Goal: Find contact information: Find contact information

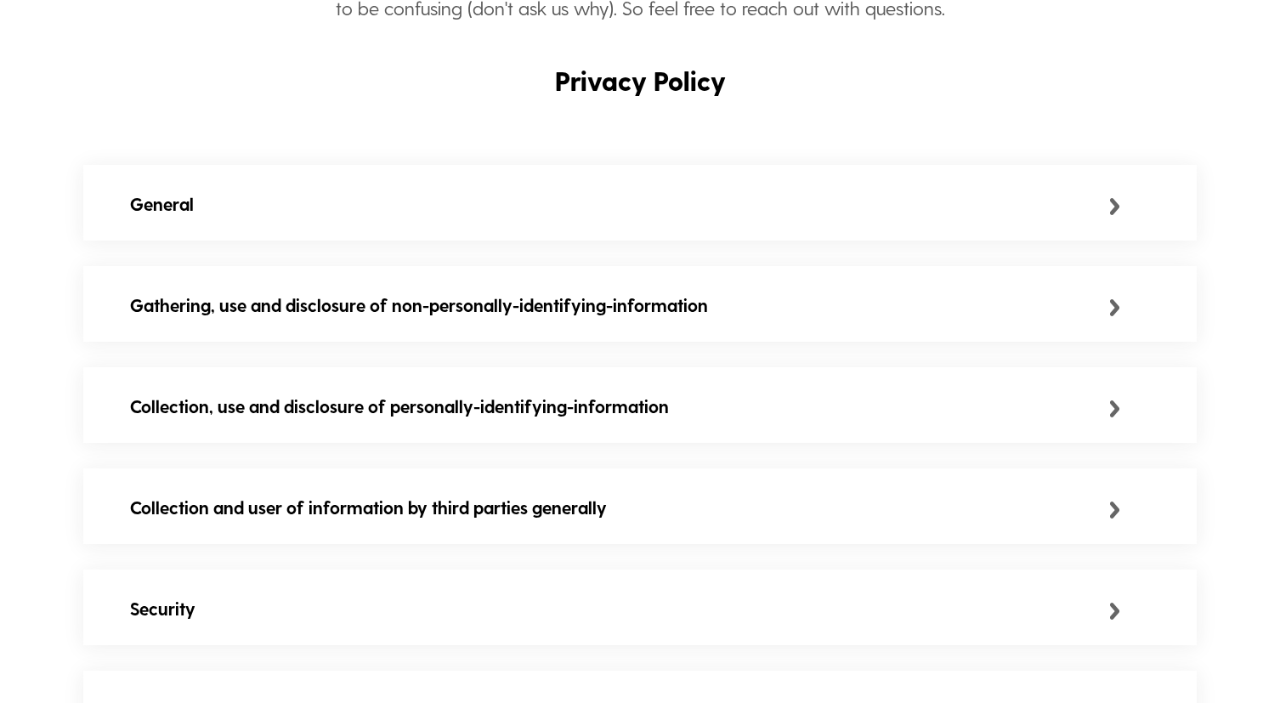
scroll to position [382, 0]
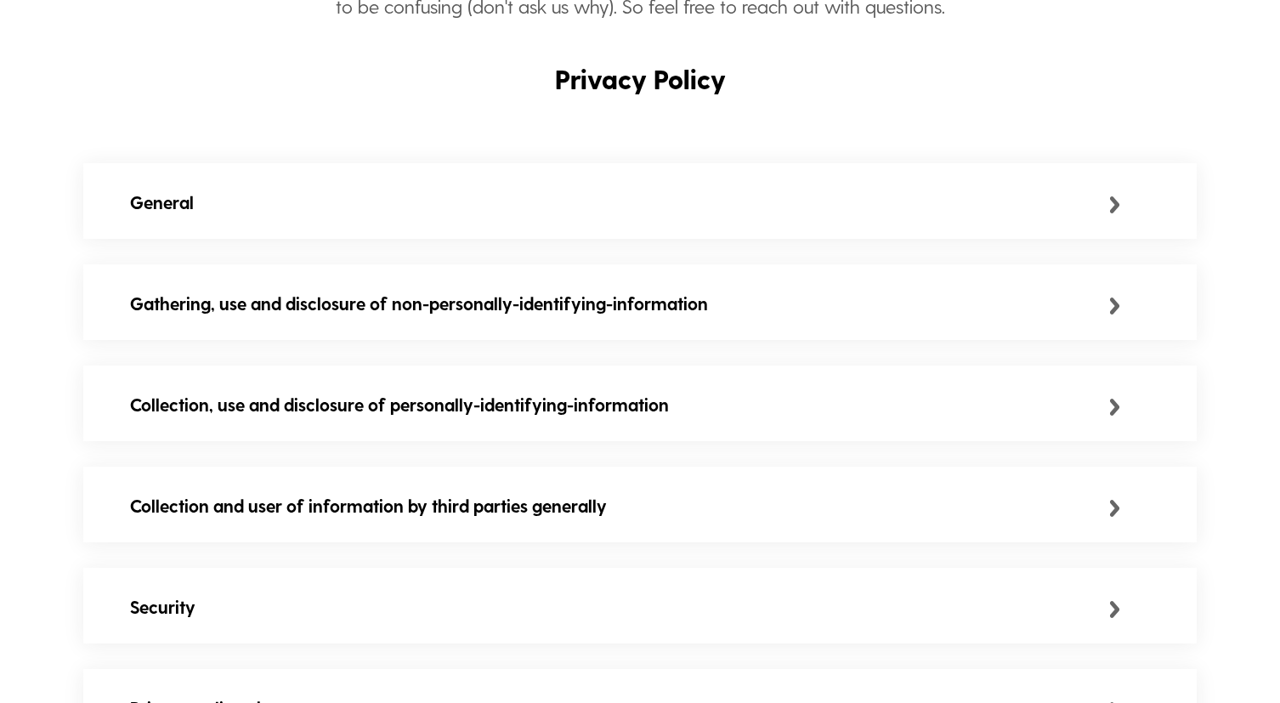
click at [295, 201] on div "General" at bounding box center [619, 202] width 979 height 27
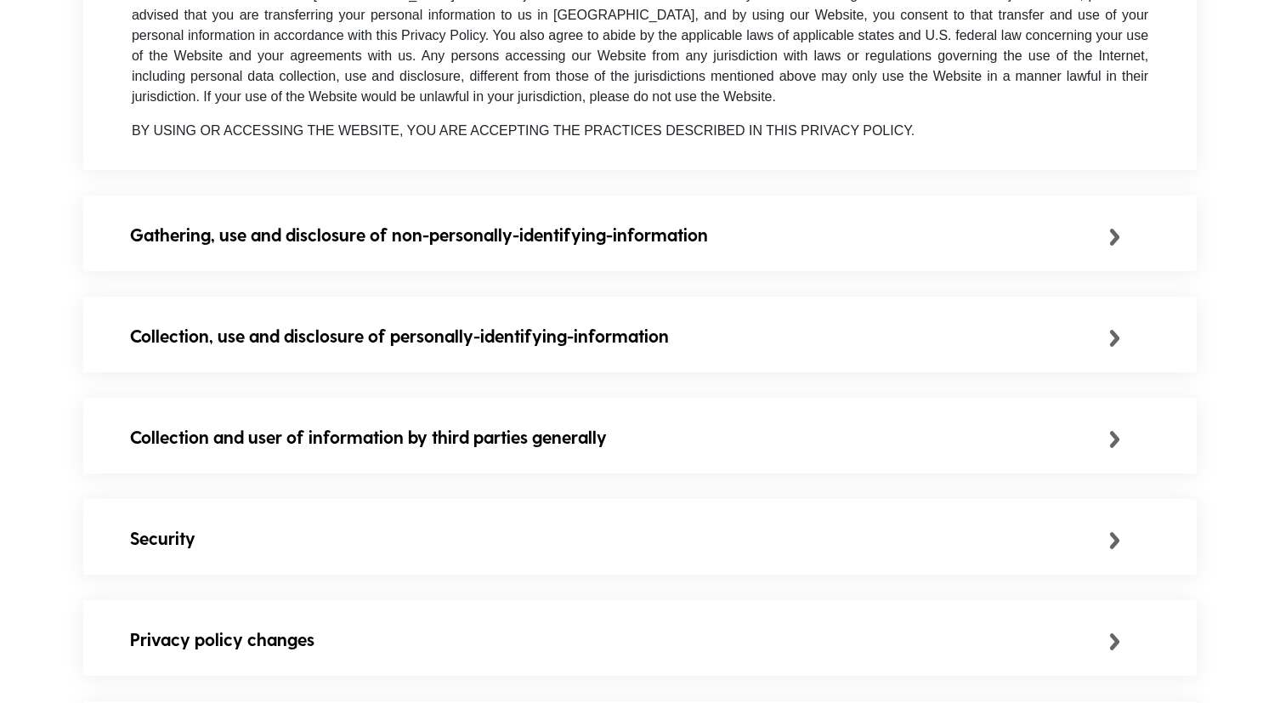
scroll to position [716, 0]
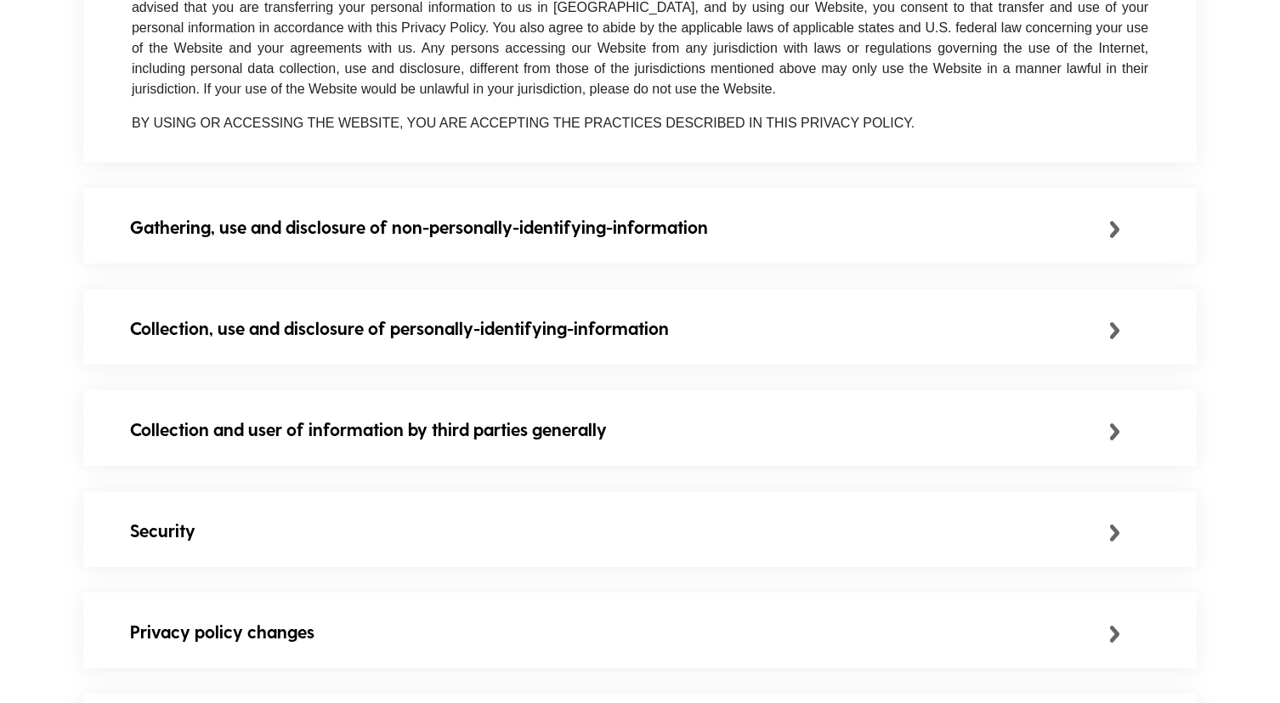
click at [325, 227] on div "Gathering, use and disclosure of non-personally-identifying-information" at bounding box center [619, 226] width 979 height 27
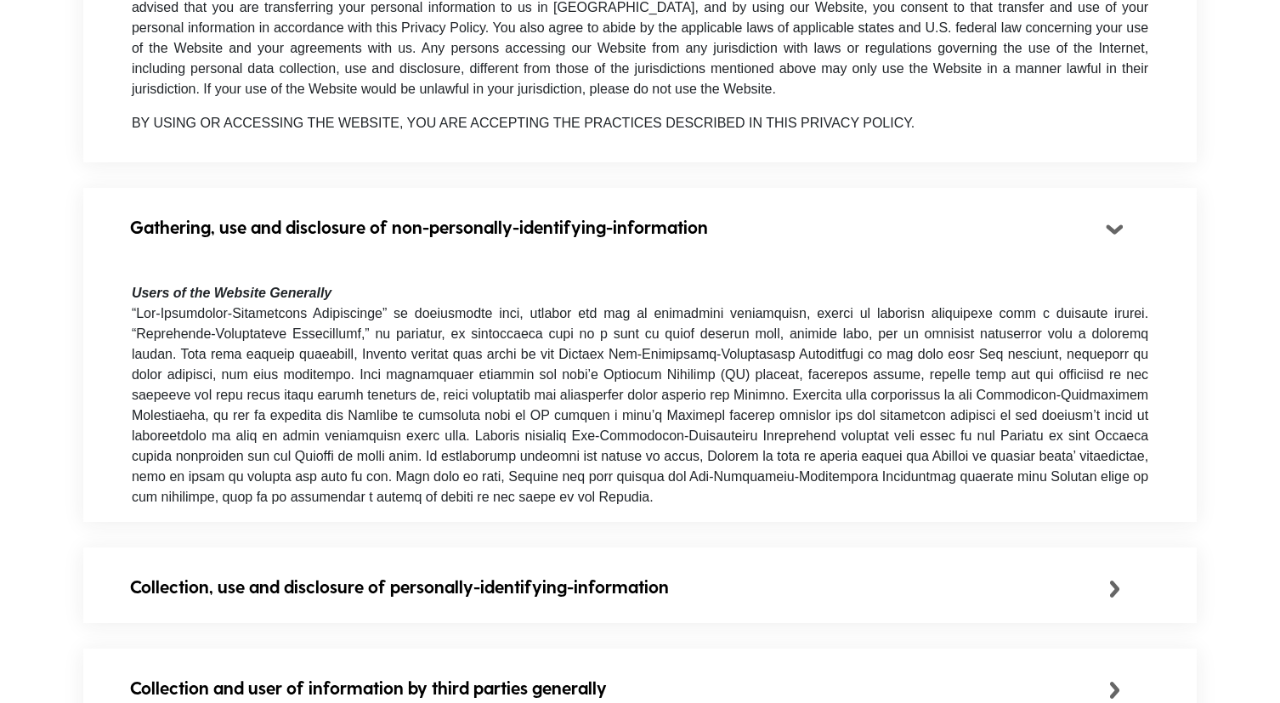
click at [320, 600] on div "Collection, use and disclosure of personally-identifying-information" at bounding box center [619, 586] width 979 height 27
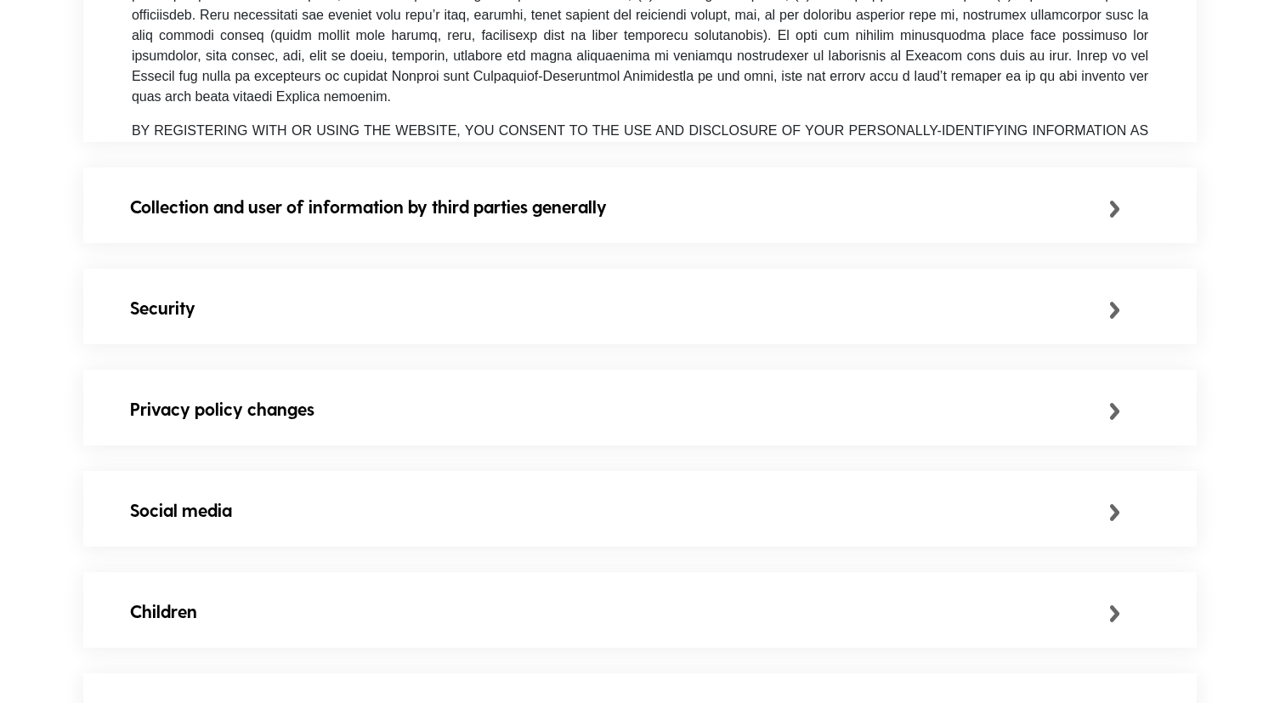
scroll to position [1468, 0]
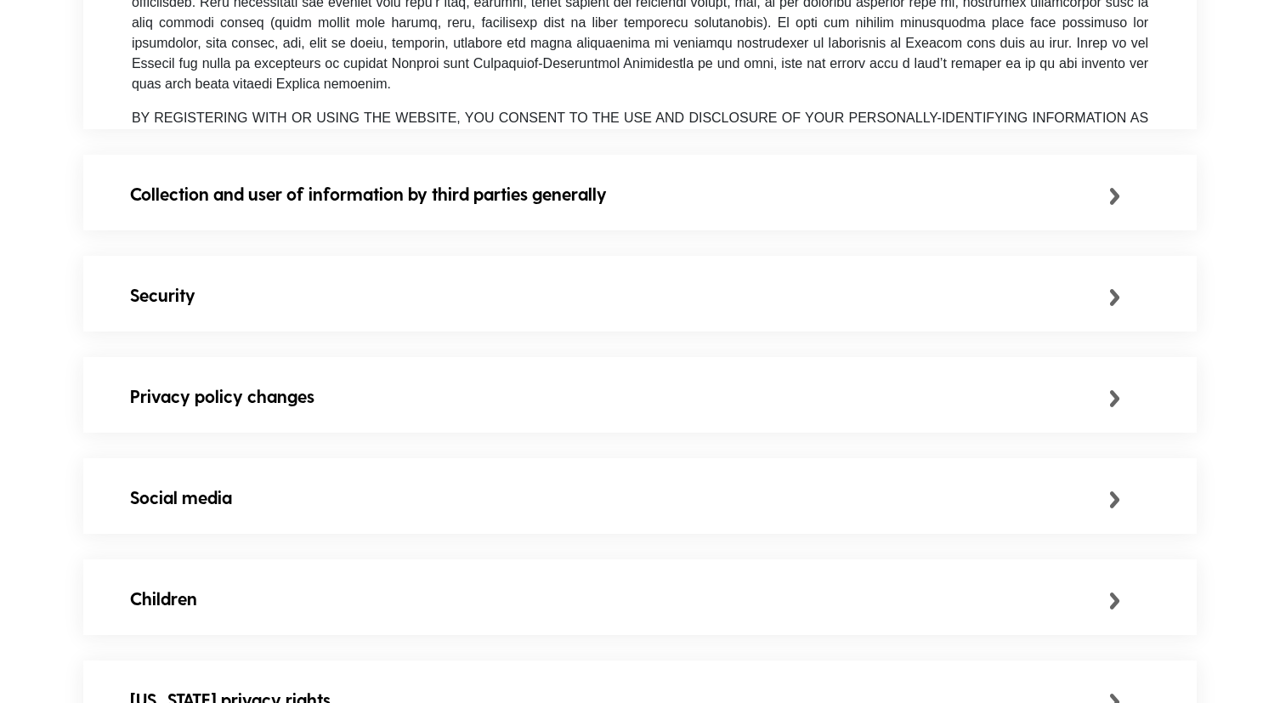
click at [361, 228] on div "Collection and user of information by third parties generally" at bounding box center [640, 194] width 1114 height 78
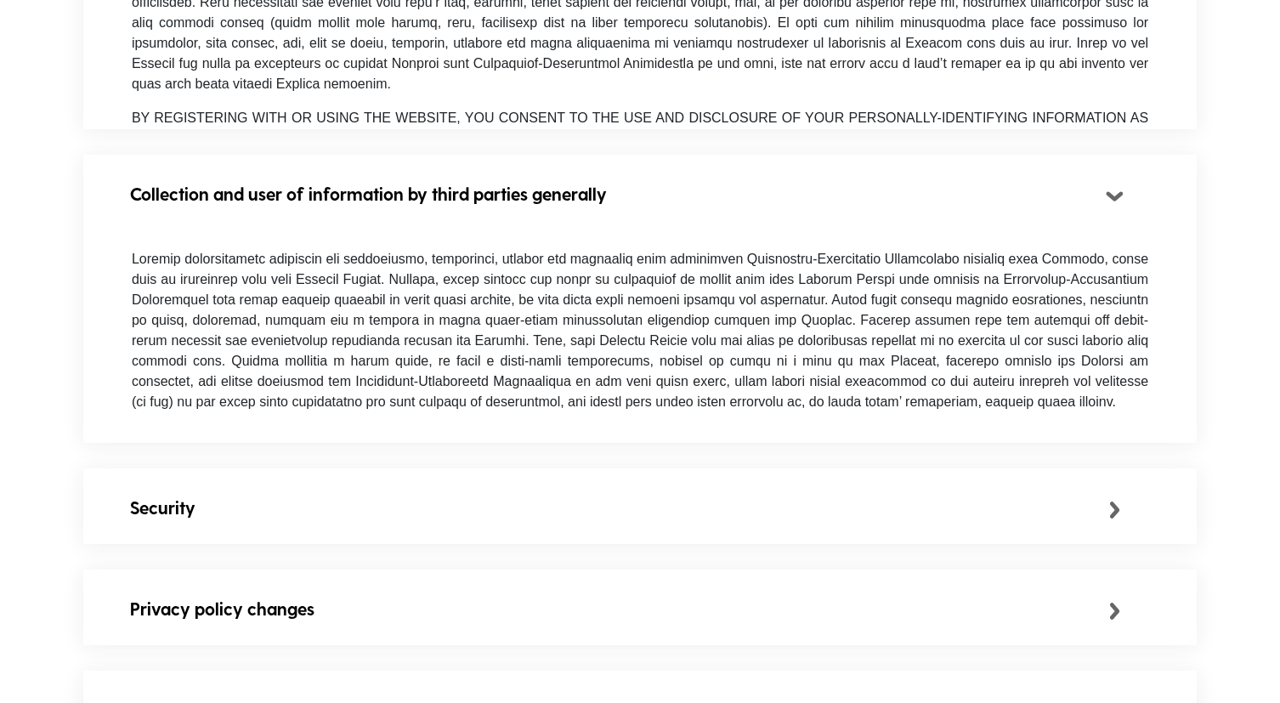
click at [323, 505] on div "Security" at bounding box center [619, 507] width 979 height 27
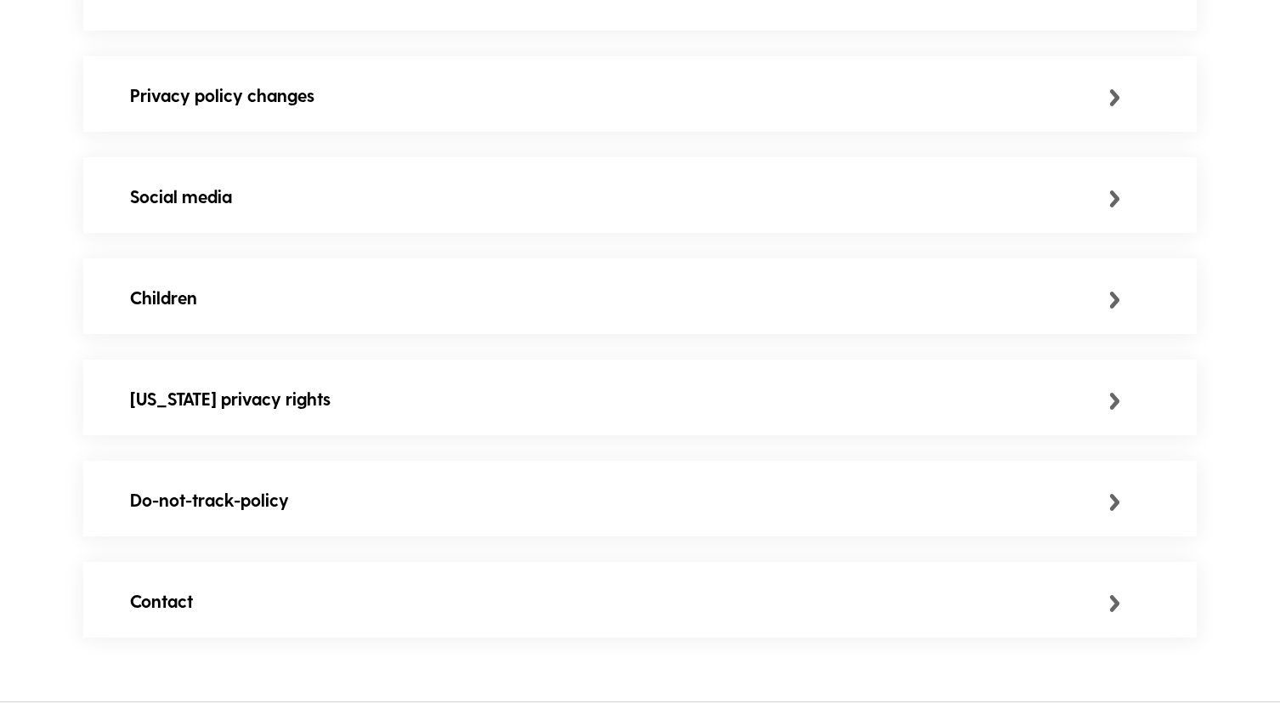
scroll to position [2190, 0]
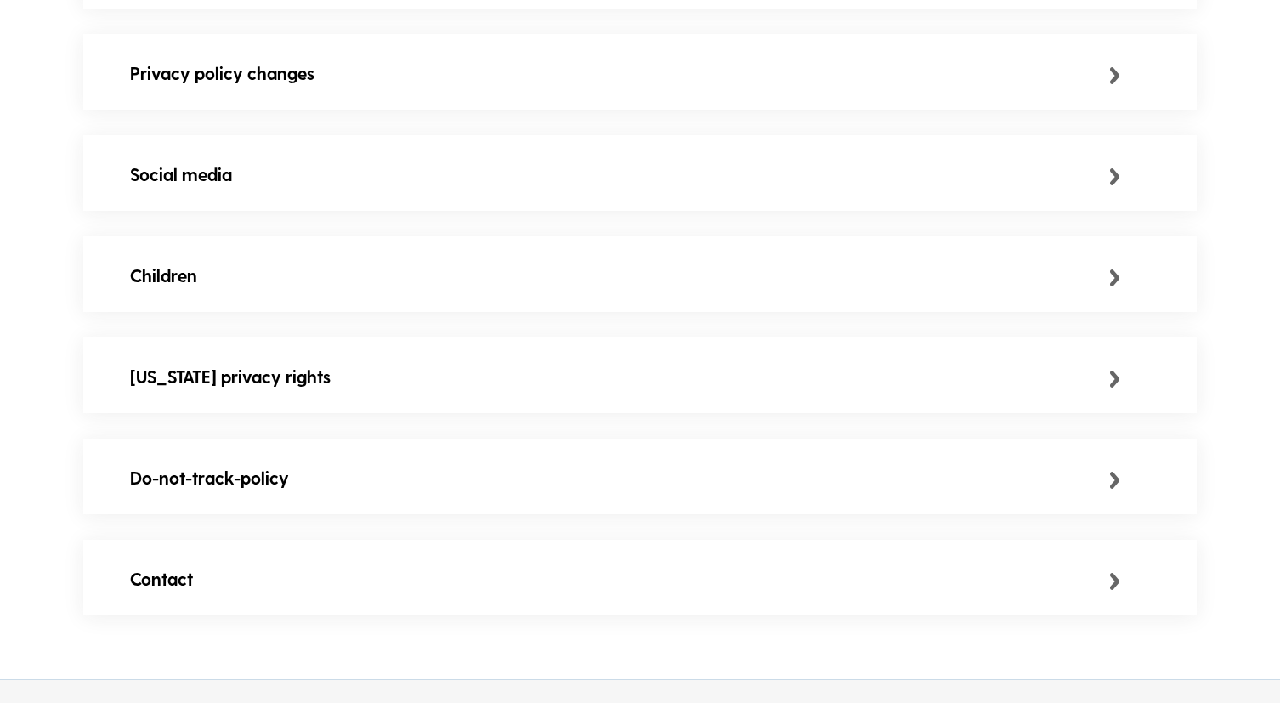
click at [317, 87] on div "Privacy policy changes" at bounding box center [619, 73] width 979 height 27
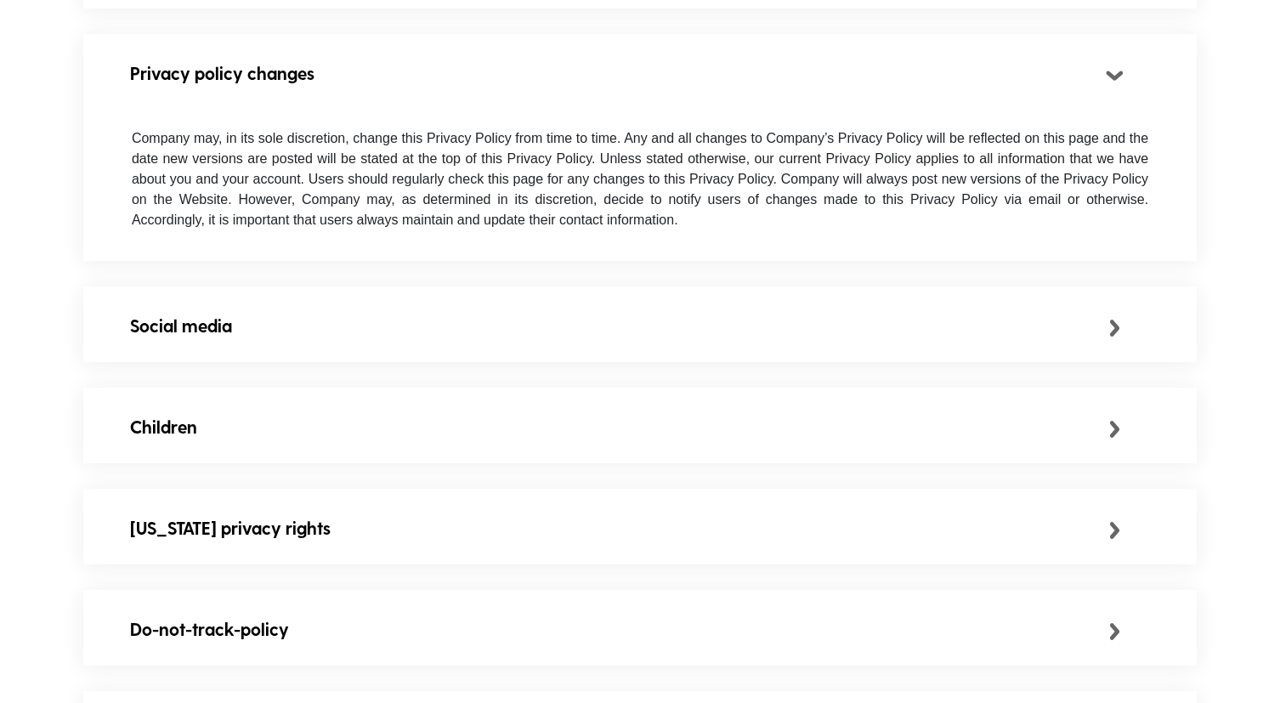
click at [266, 365] on div "Social media" at bounding box center [640, 325] width 1114 height 78
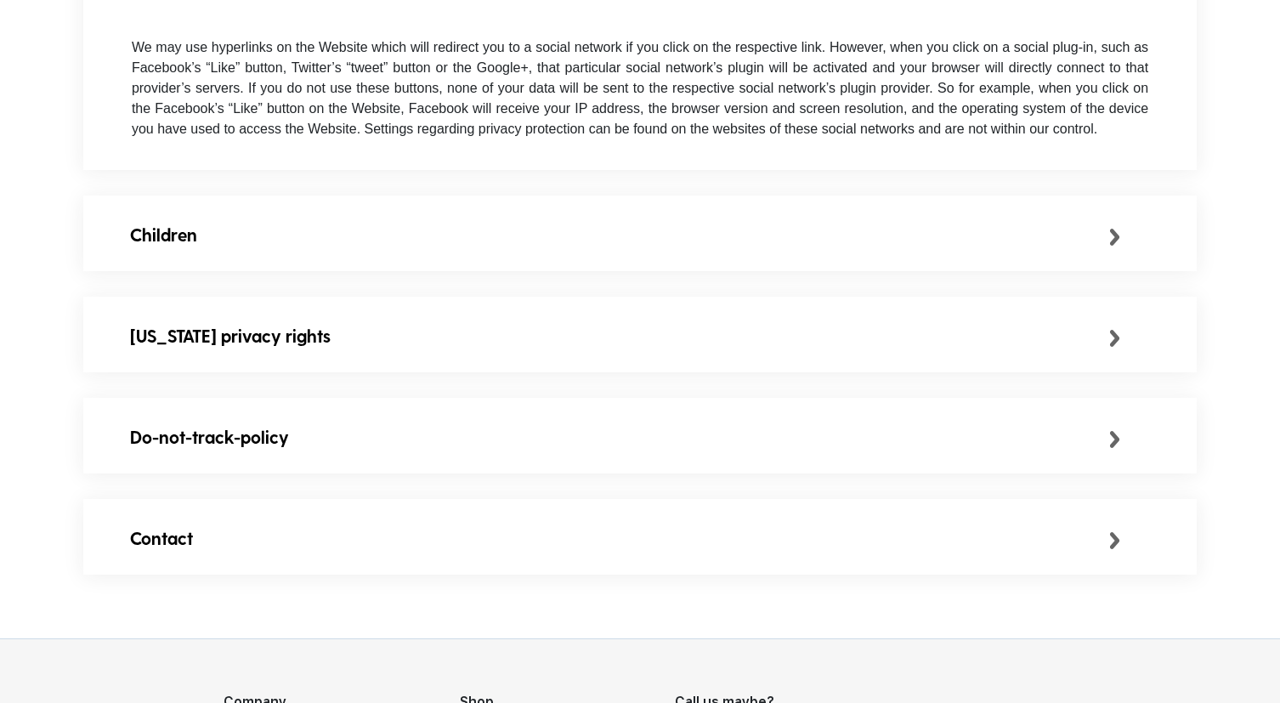
click at [268, 248] on div "Children" at bounding box center [619, 234] width 979 height 27
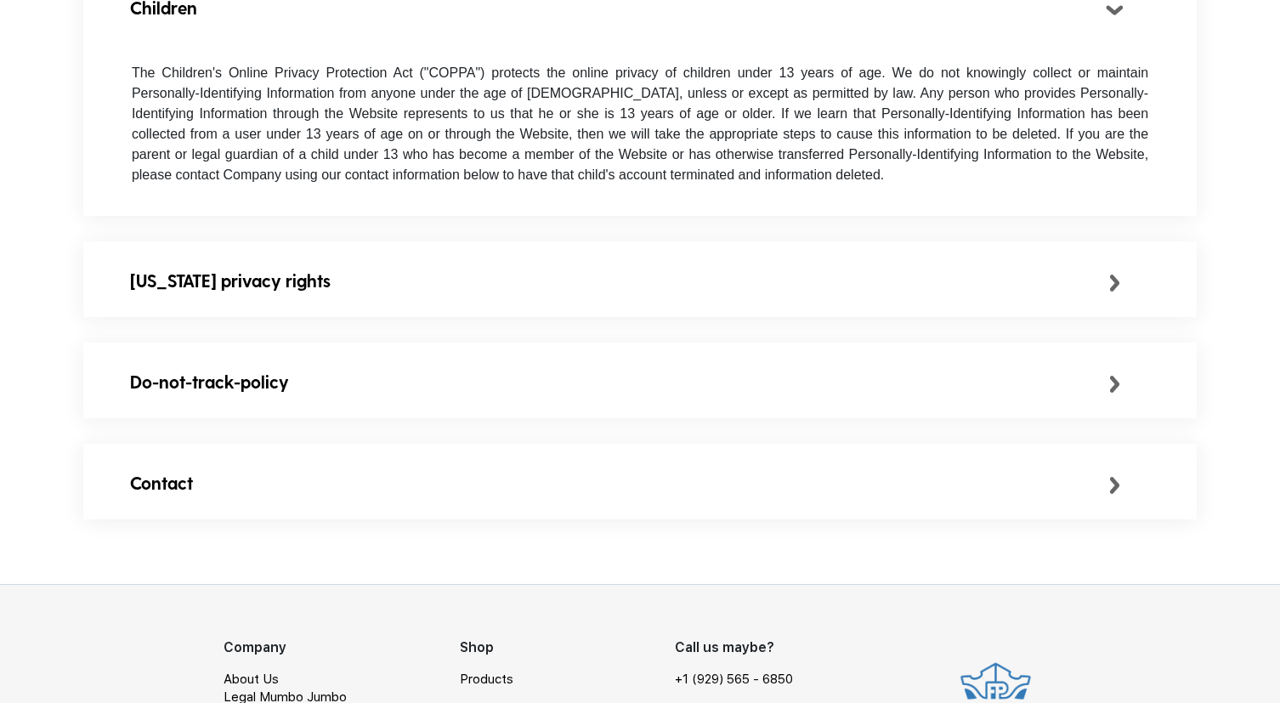
scroll to position [2871, 0]
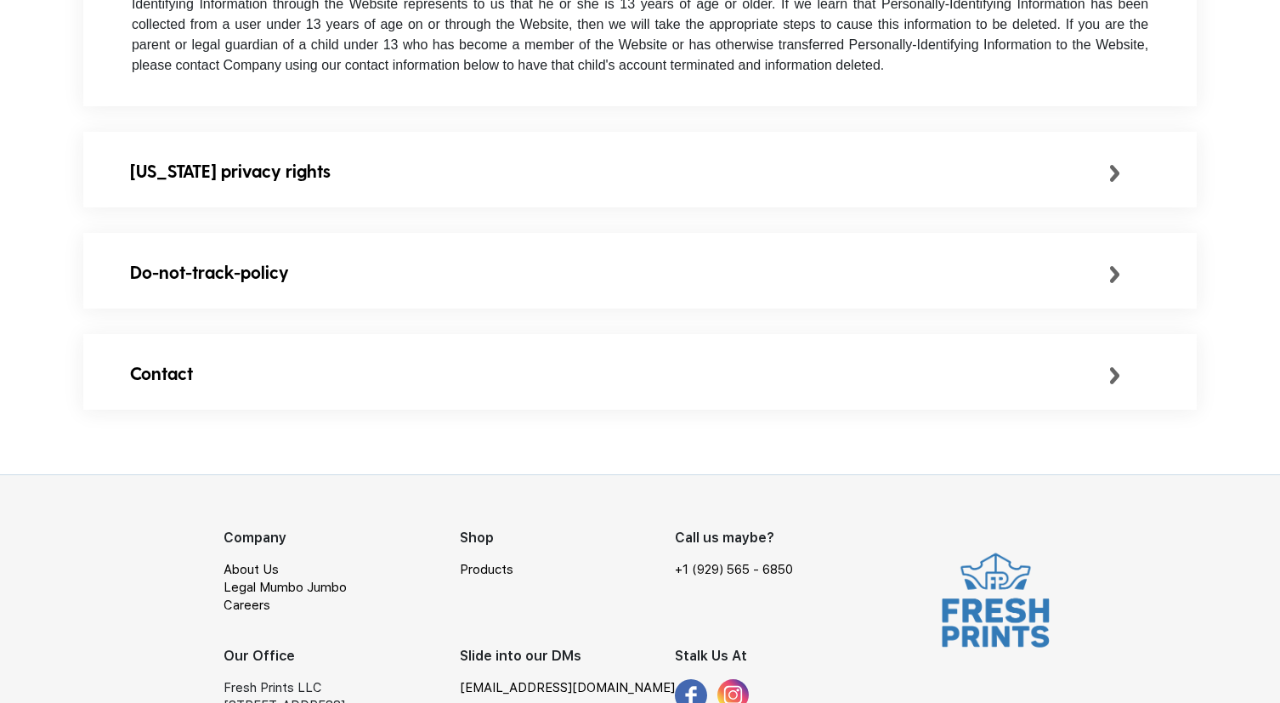
click at [267, 210] on div "[US_STATE] privacy rights" at bounding box center [640, 171] width 1114 height 78
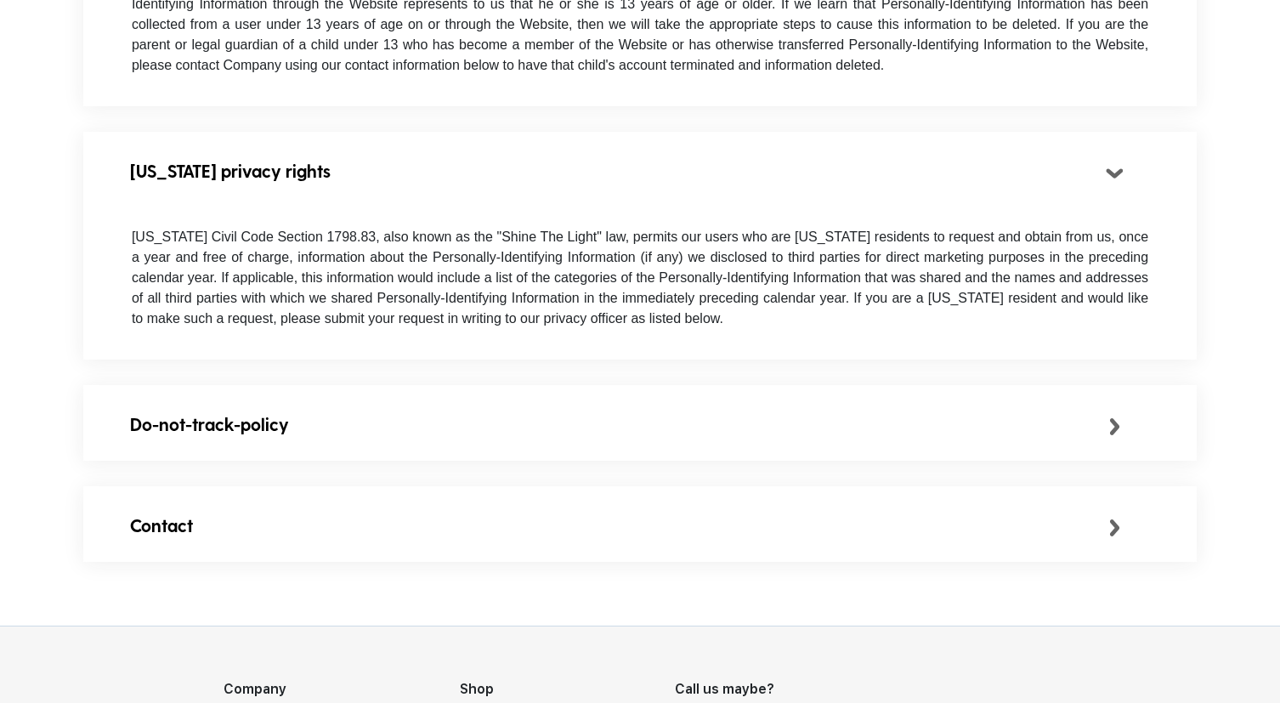
click at [264, 438] on div "Do-not-track-policy" at bounding box center [619, 424] width 979 height 27
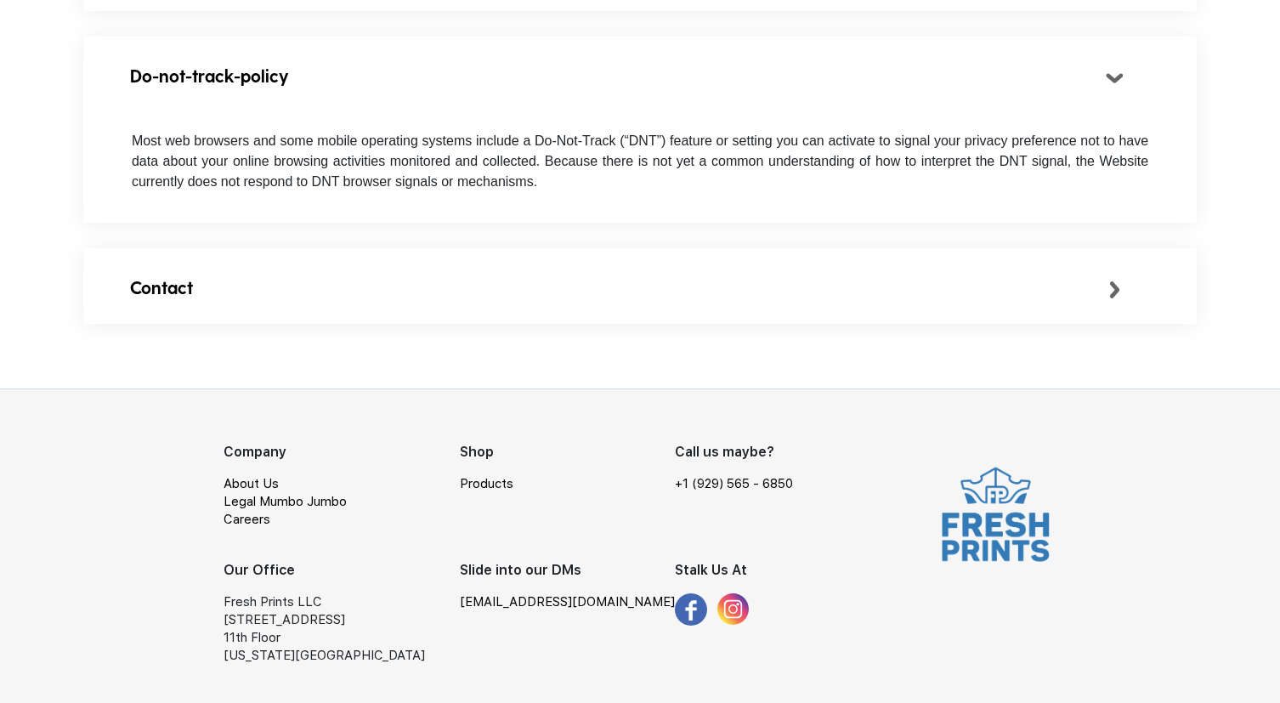
click at [277, 270] on div "Contact" at bounding box center [640, 287] width 1114 height 78
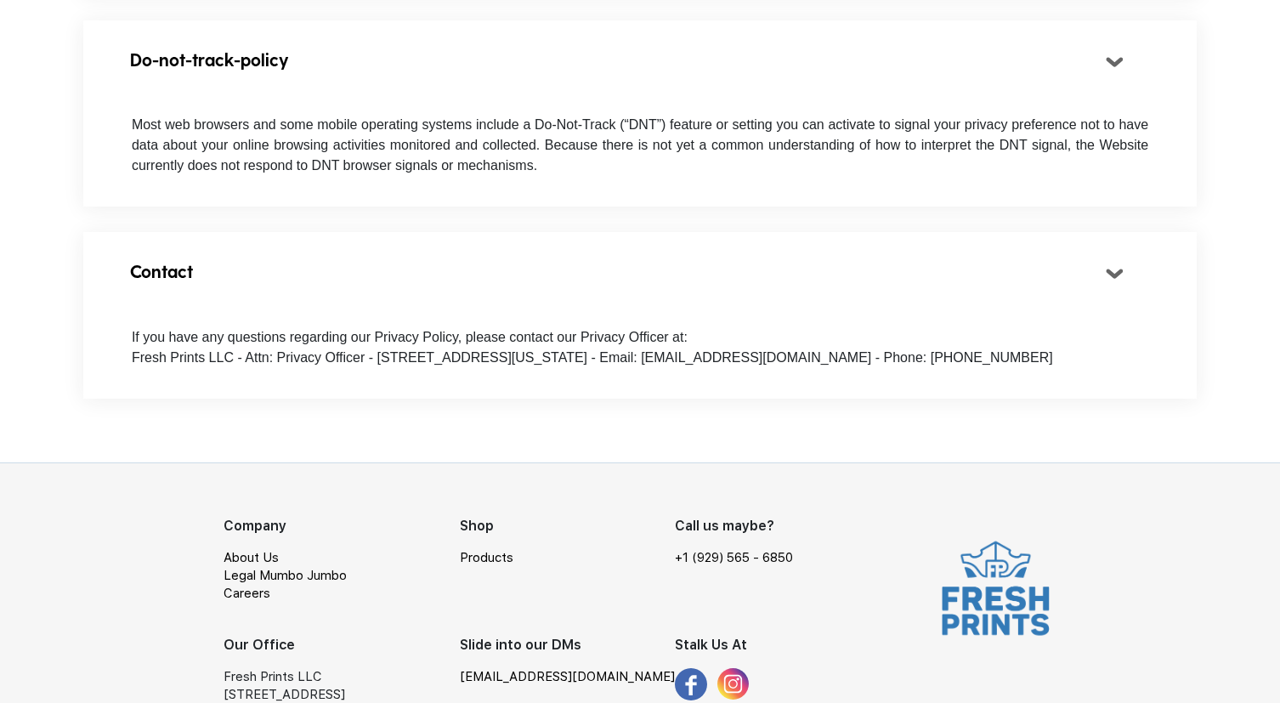
scroll to position [3250, 0]
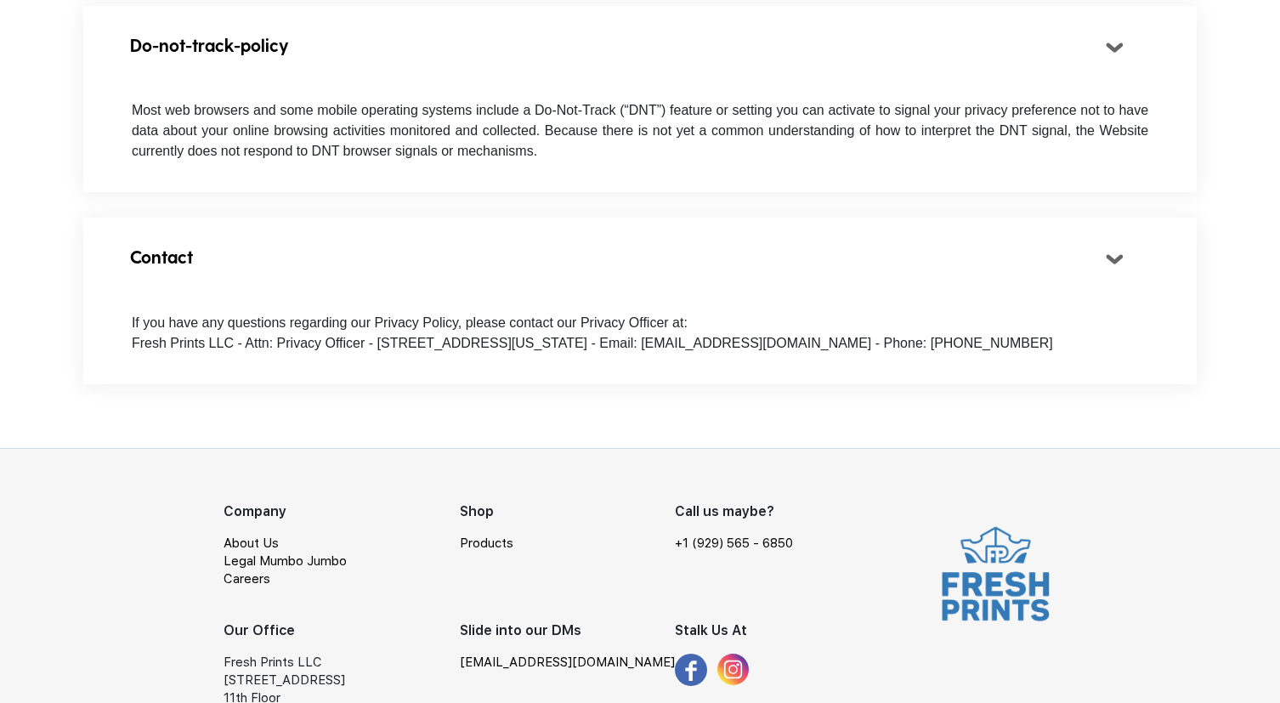
click at [551, 350] on span "If you have any questions regarding our Privacy Policy, please contact our Priv…" at bounding box center [593, 332] width 922 height 35
drag, startPoint x: 930, startPoint y: 368, endPoint x: 1046, endPoint y: 375, distance: 115.8
click at [1046, 354] on p "If you have any questions regarding our Privacy Policy, please contact our Priv…" at bounding box center [640, 333] width 1017 height 41
copy span "917) 699-4171"
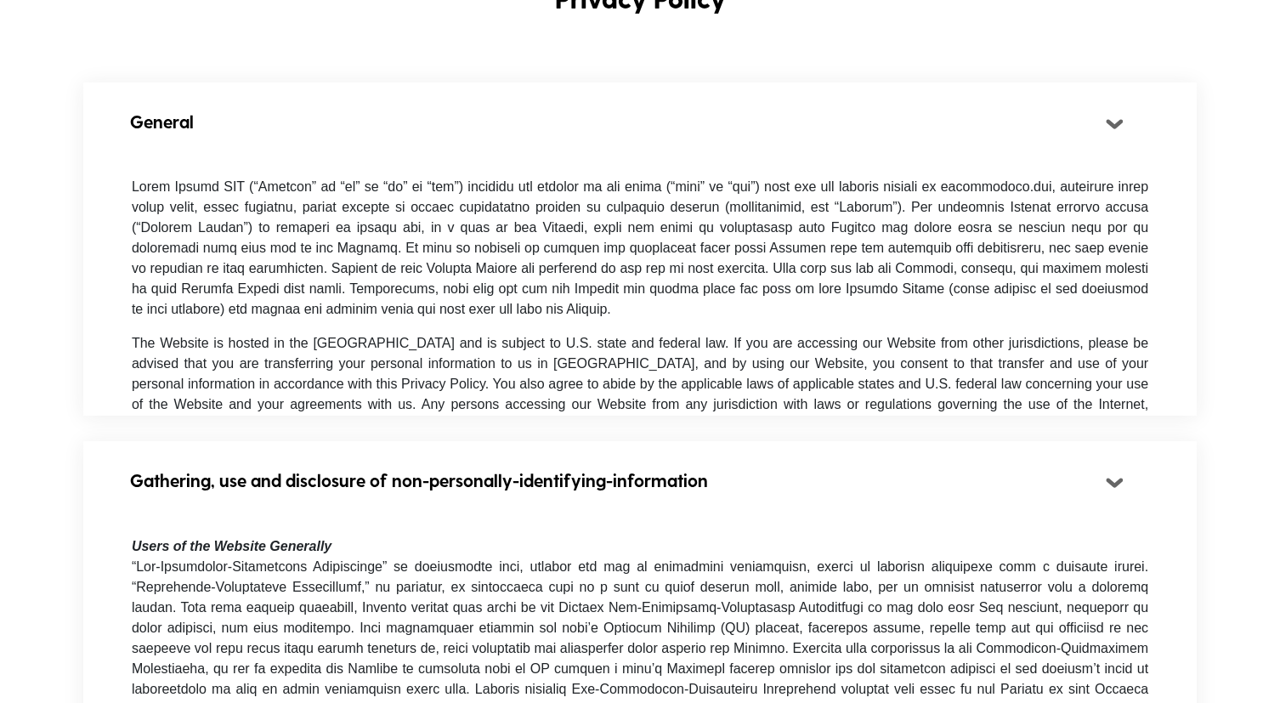
scroll to position [0, 0]
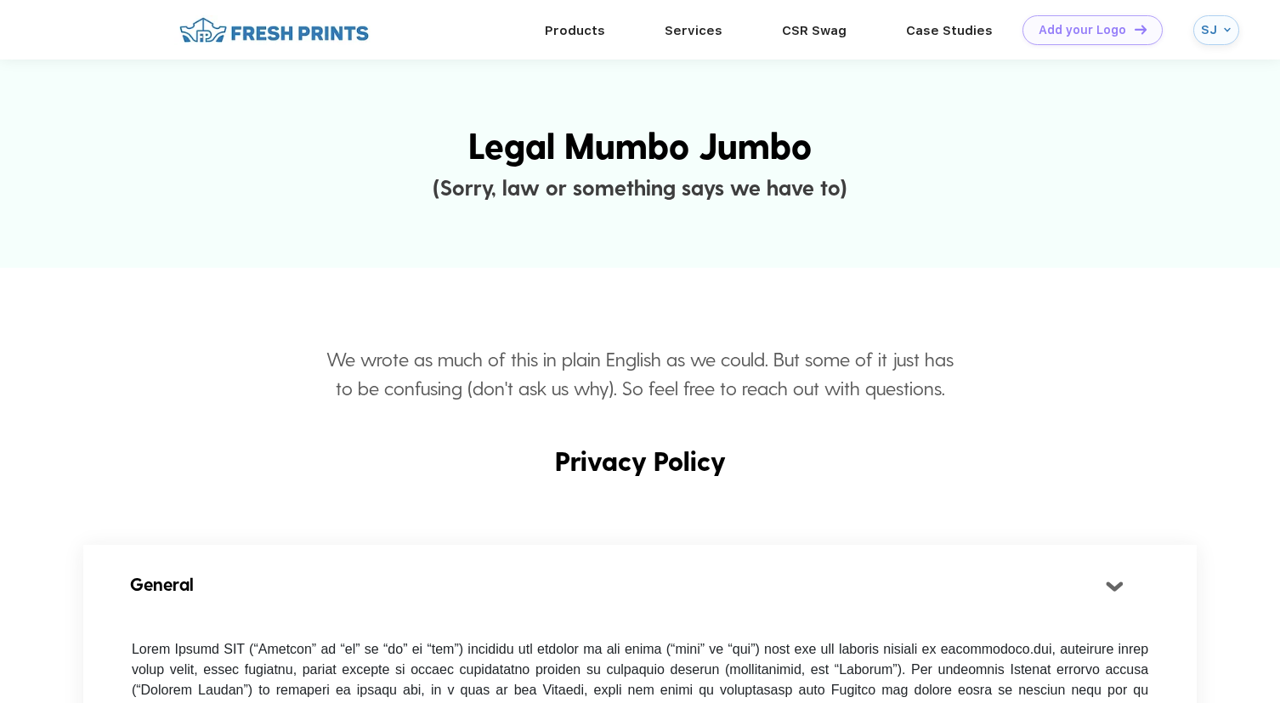
click at [1210, 24] on div "SJ" at bounding box center [1210, 30] width 19 height 14
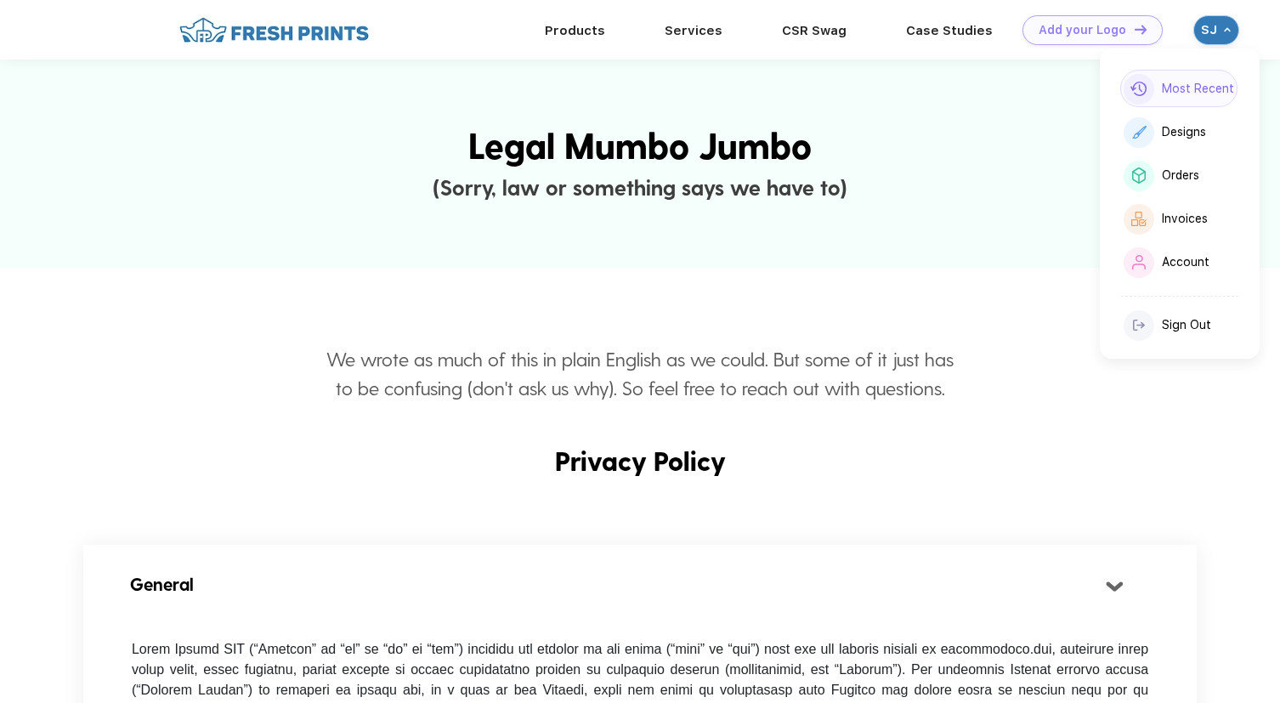
click at [1177, 70] on div "Most Recent" at bounding box center [1178, 88] width 117 height 37
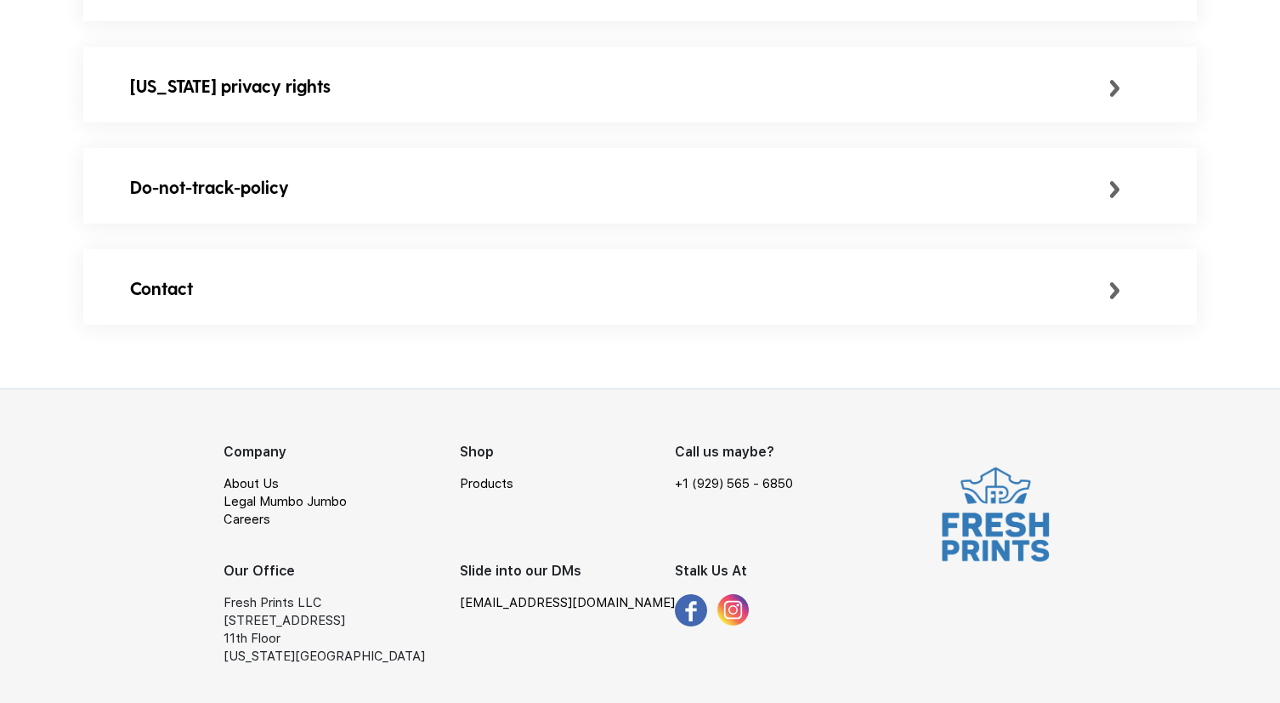
click at [269, 289] on div "Contact" at bounding box center [619, 288] width 979 height 27
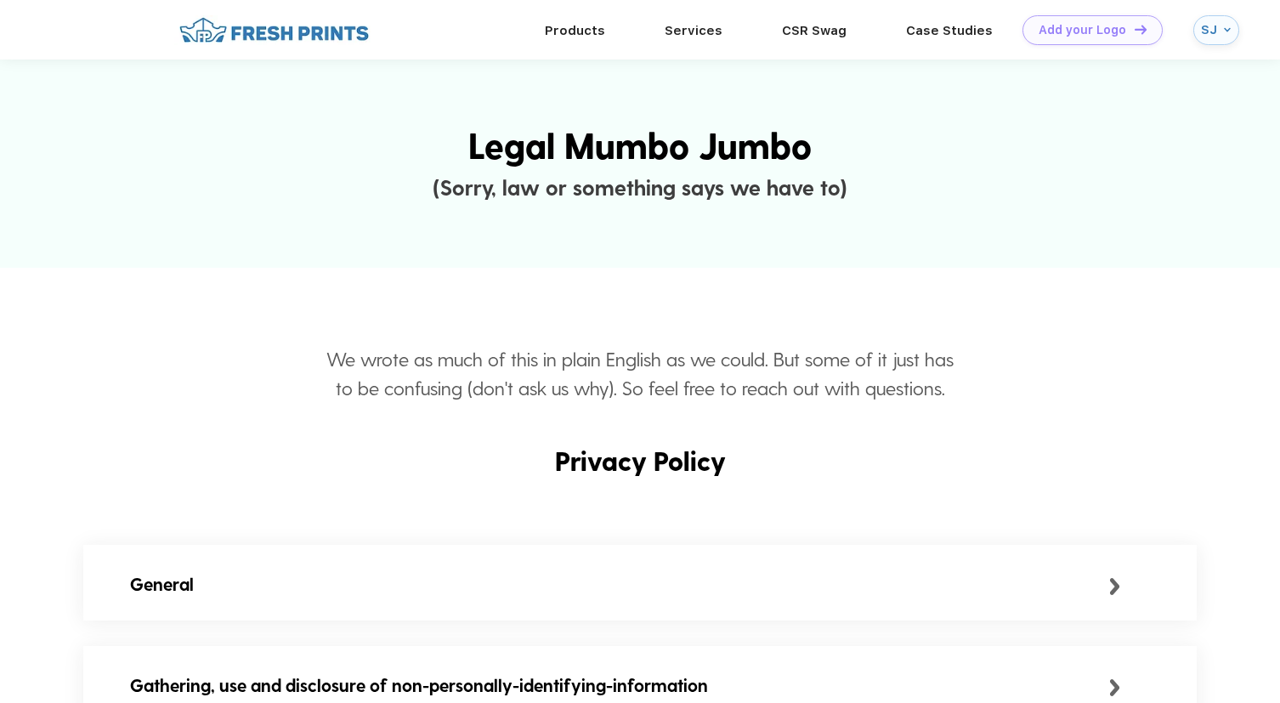
click at [1209, 37] on div "SJ" at bounding box center [1217, 30] width 46 height 30
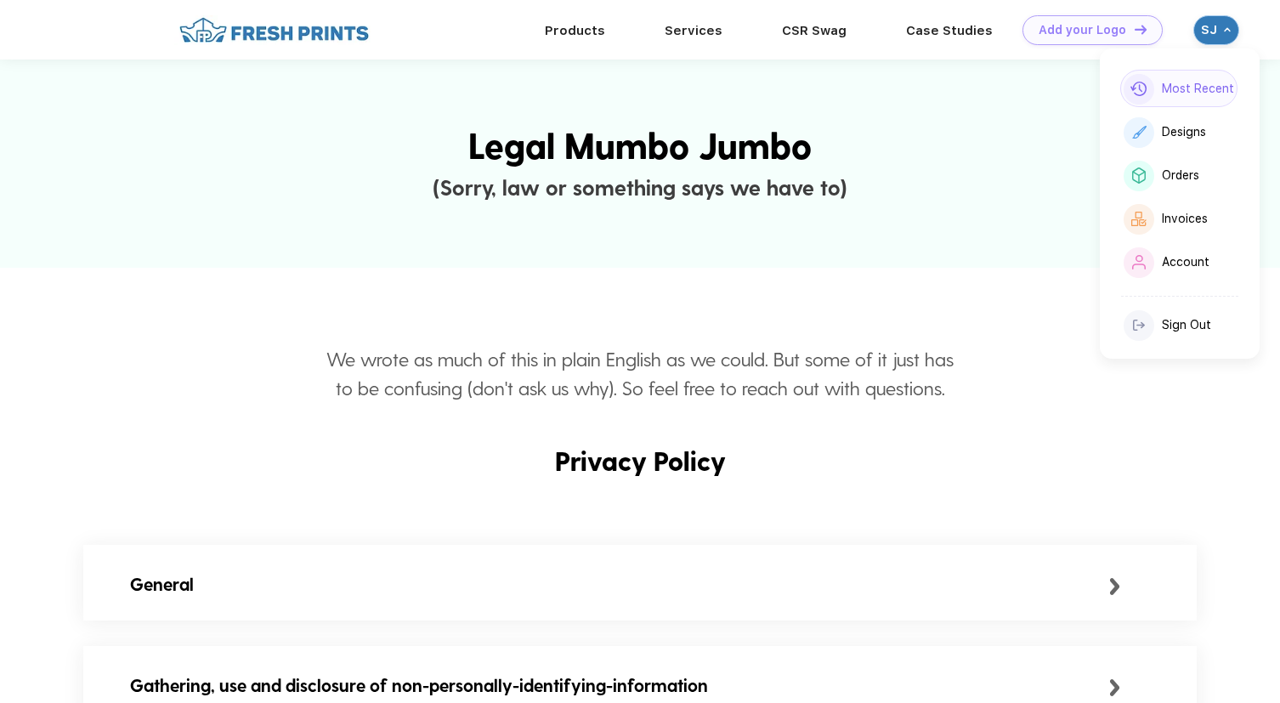
click at [1185, 91] on div "Most Recent" at bounding box center [1198, 89] width 72 height 14
